Goal: Book appointment/travel/reservation

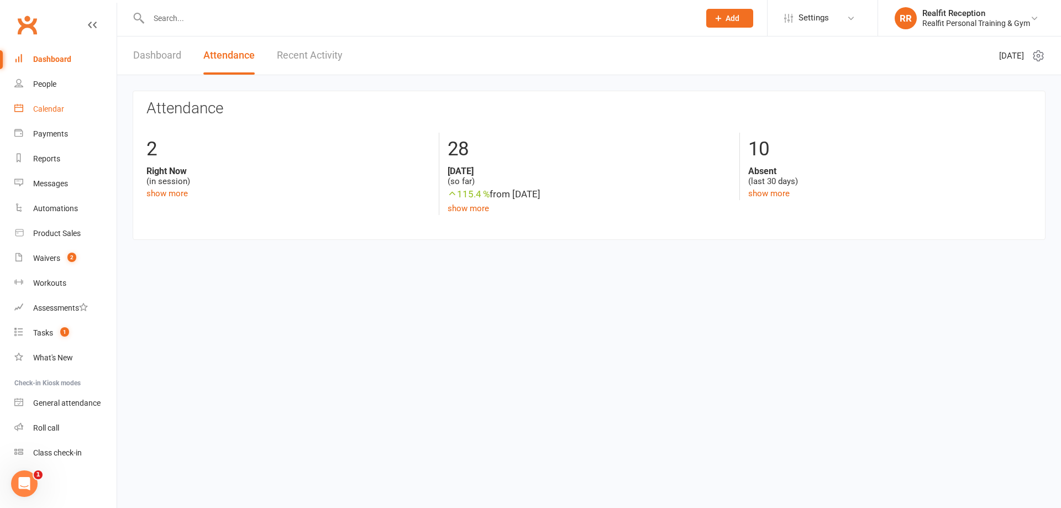
click at [48, 110] on div "Calendar" at bounding box center [48, 108] width 31 height 9
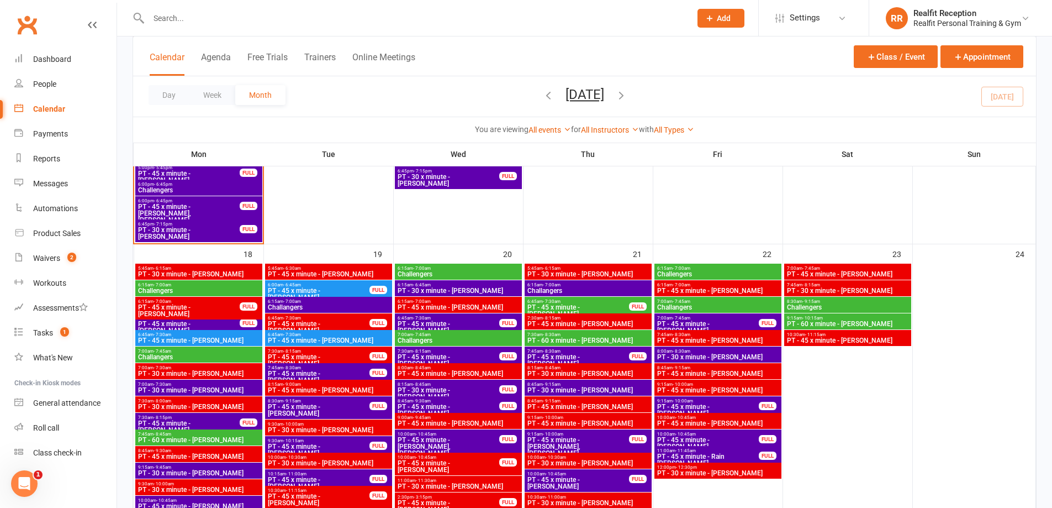
scroll to position [939, 0]
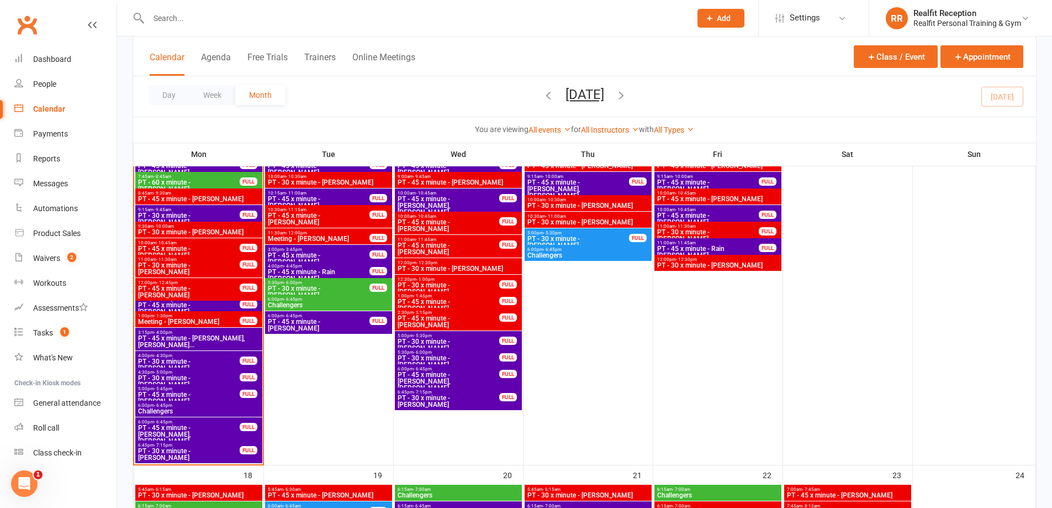
click at [209, 342] on span "PT - 45 x minute - [PERSON_NAME], [PERSON_NAME]..." at bounding box center [199, 341] width 123 height 13
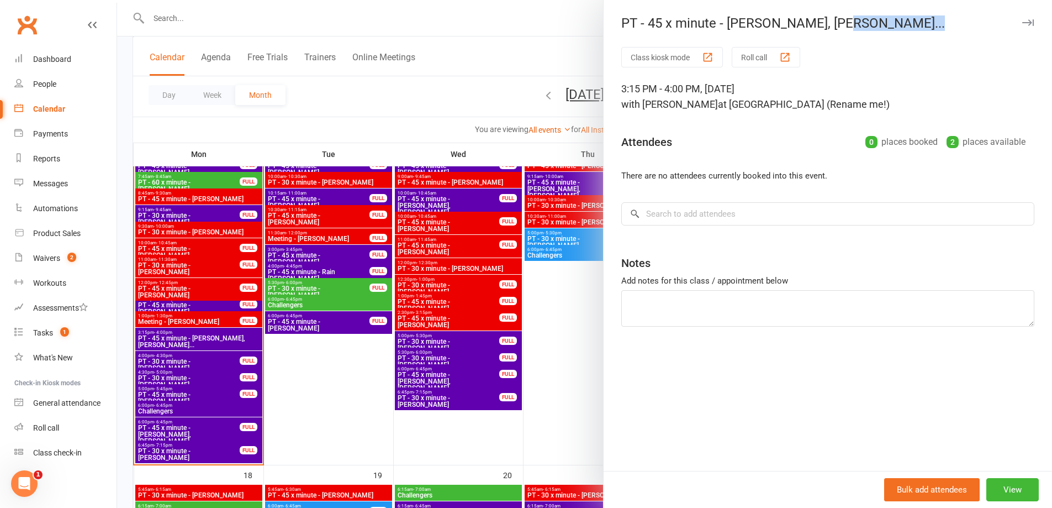
drag, startPoint x: 826, startPoint y: 22, endPoint x: 908, endPoint y: 31, distance: 81.8
click at [908, 31] on div "PT - 45 x minute - [PERSON_NAME], [PERSON_NAME]... Class kiosk mode Roll call 3…" at bounding box center [827, 254] width 449 height 508
copy div "[PERSON_NAME]"
click at [798, 213] on input "search" at bounding box center [828, 213] width 413 height 23
paste input "[PERSON_NAME]"
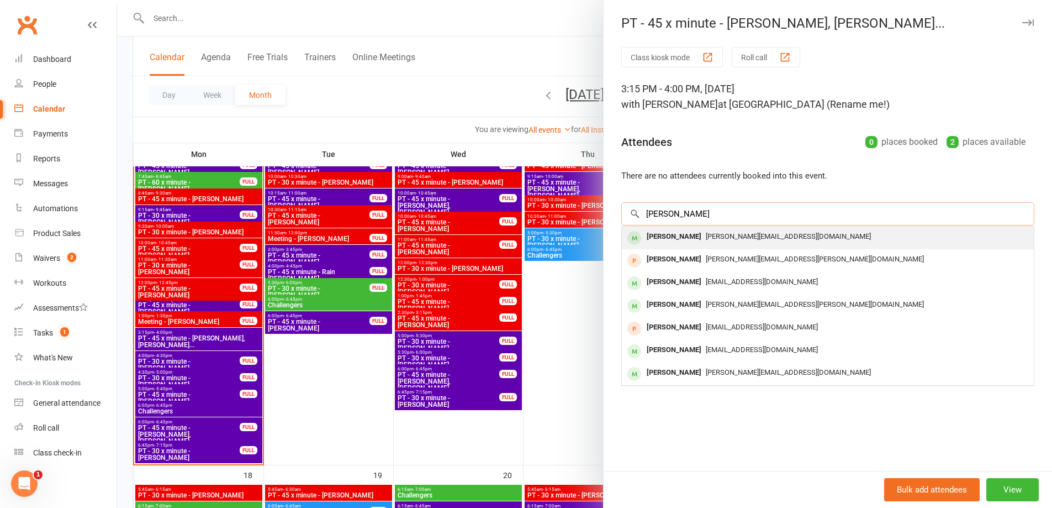
type input "[PERSON_NAME]"
click at [715, 240] on div "[PERSON_NAME][EMAIL_ADDRESS][DOMAIN_NAME]" at bounding box center [827, 237] width 403 height 16
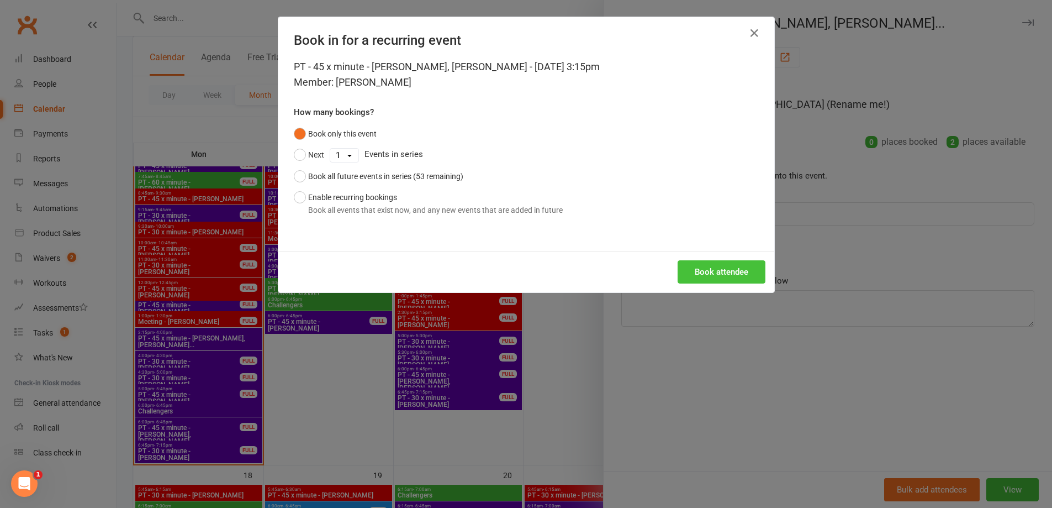
click at [720, 275] on button "Book attendee" at bounding box center [722, 271] width 88 height 23
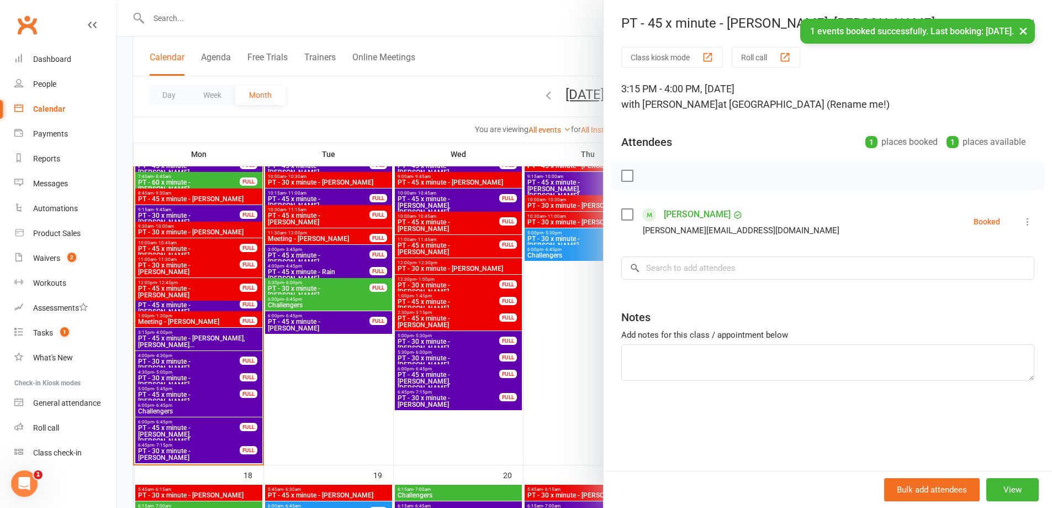
click at [624, 215] on label at bounding box center [627, 214] width 11 height 11
click at [646, 177] on icon "button" at bounding box center [652, 176] width 12 height 12
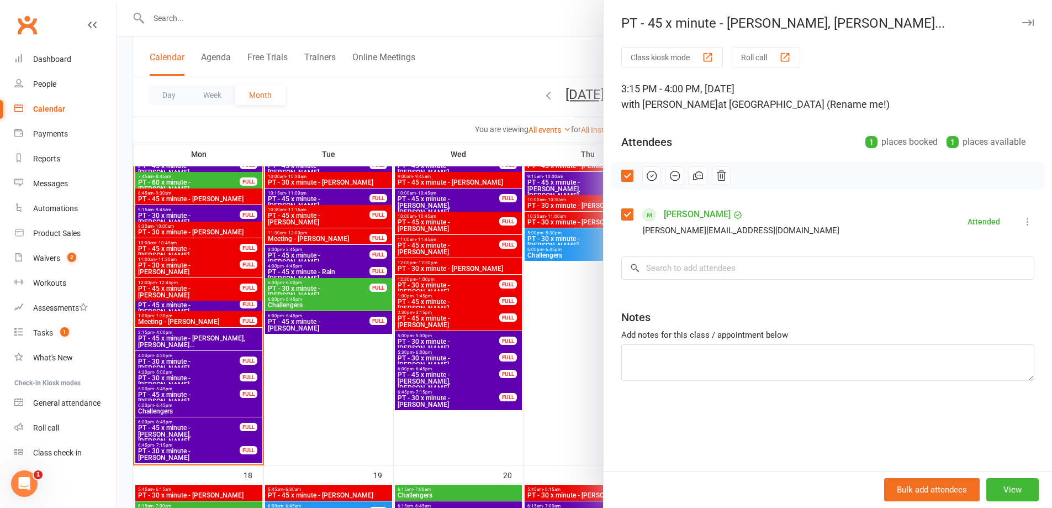
click at [515, 430] on div at bounding box center [584, 254] width 935 height 508
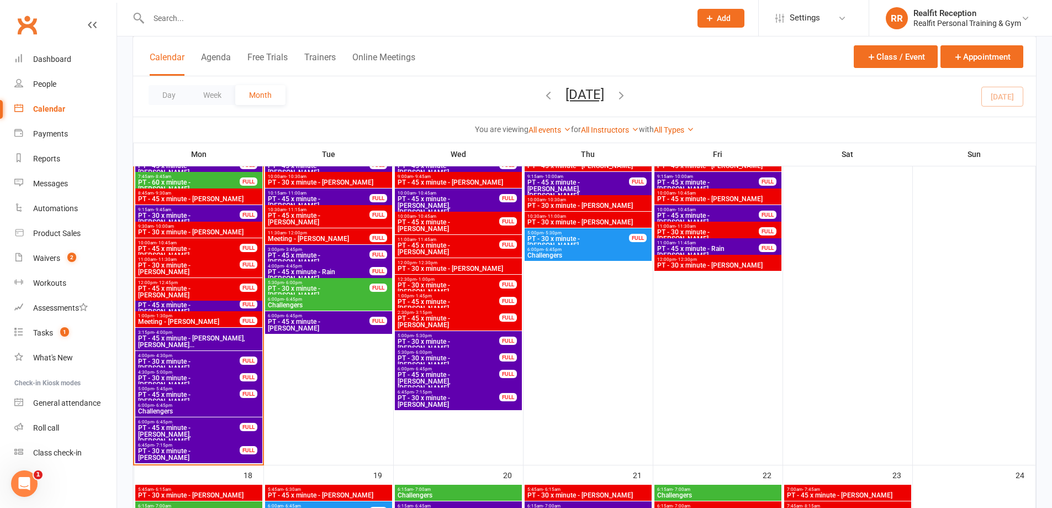
click at [215, 358] on span "PT - 30 x minute - [PERSON_NAME]" at bounding box center [189, 364] width 103 height 13
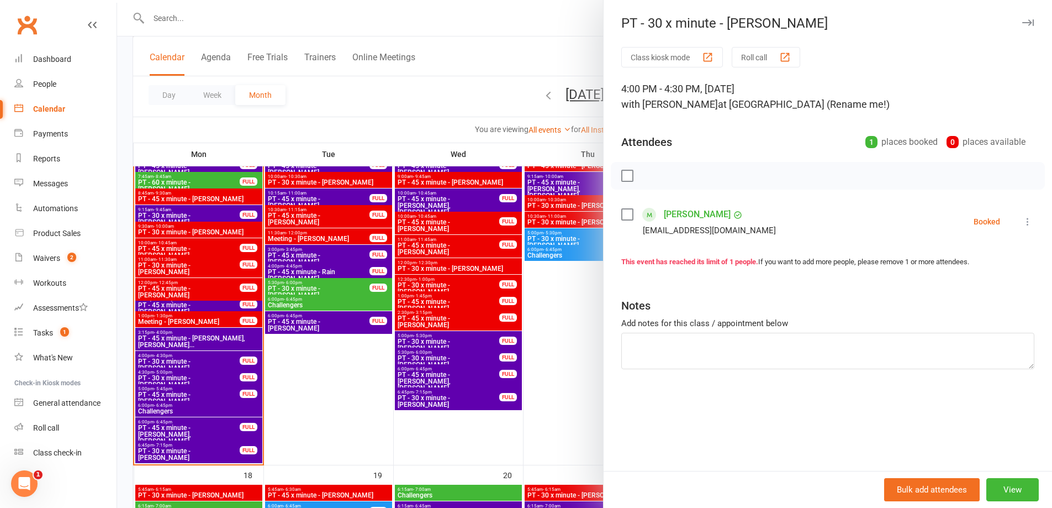
click at [622, 214] on label at bounding box center [627, 214] width 11 height 11
click at [649, 178] on icon "button" at bounding box center [652, 176] width 12 height 12
click at [202, 380] on div at bounding box center [584, 254] width 935 height 508
